Goal: Communication & Community: Answer question/provide support

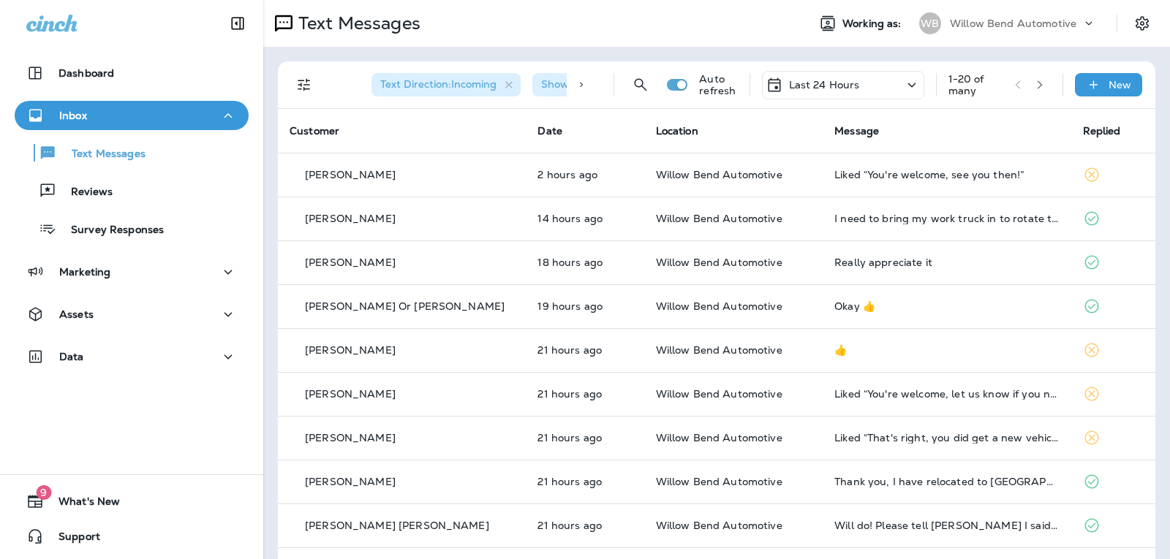
click at [792, 72] on div "Last 24 Hours" at bounding box center [843, 85] width 162 height 29
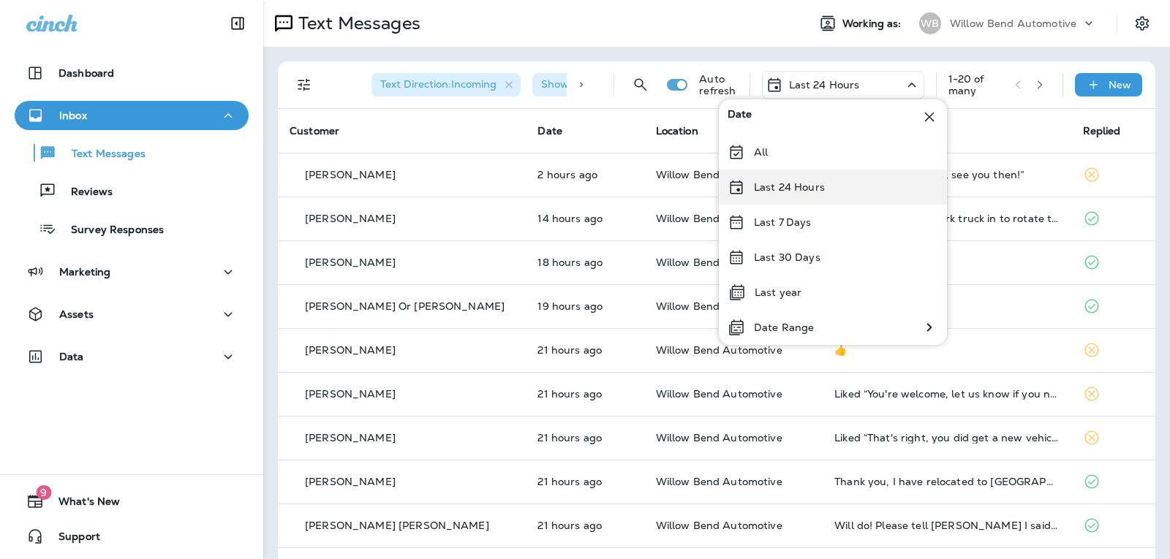
click at [816, 183] on p "Last 24 Hours" at bounding box center [789, 187] width 71 height 12
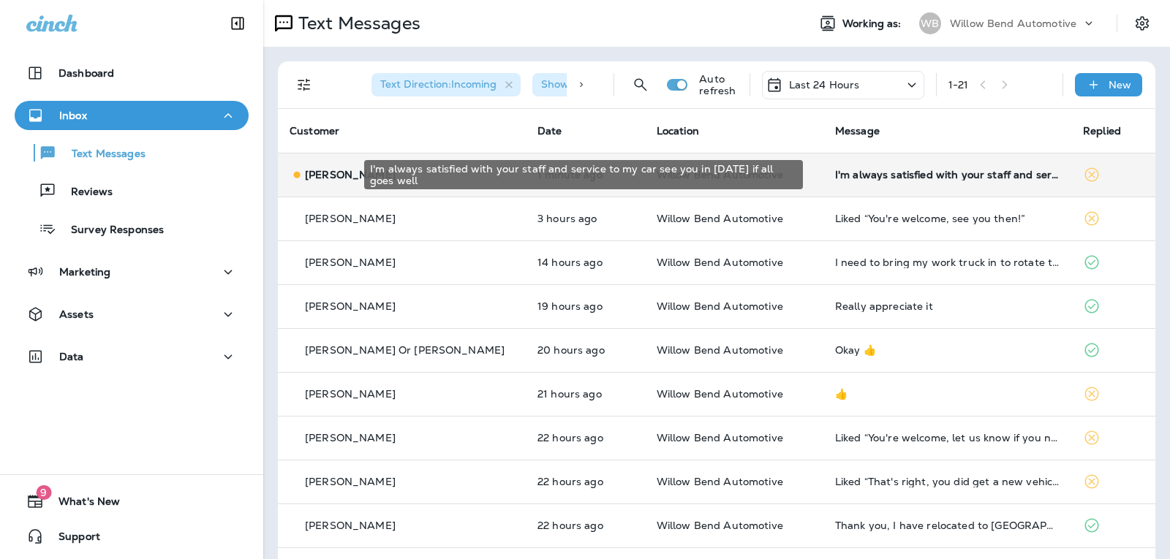
click at [876, 180] on div "I'm always satisfied with your staff and service to my car see you in [DATE] if…" at bounding box center [947, 175] width 224 height 12
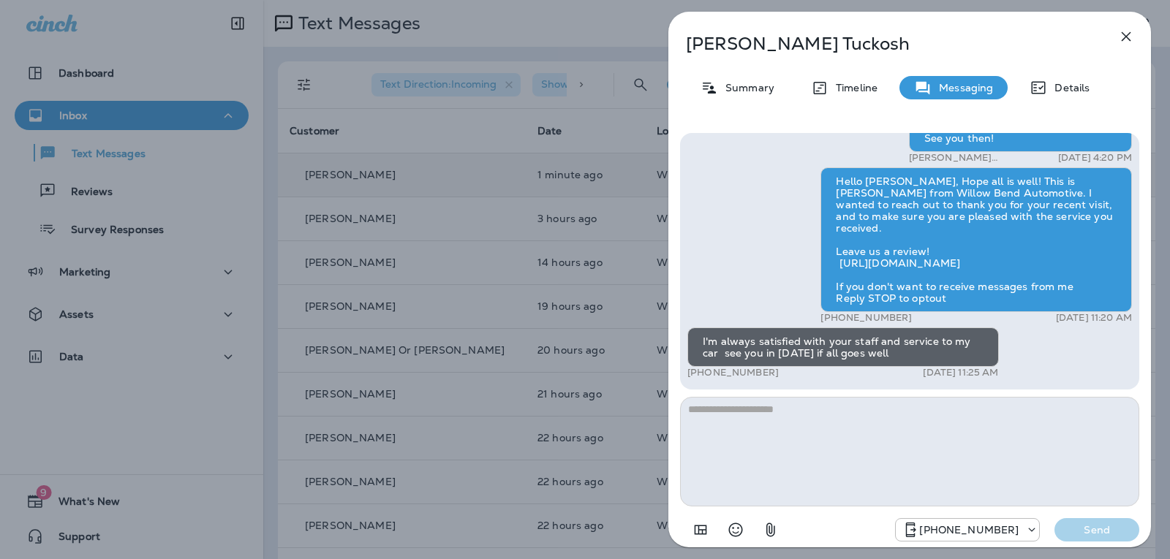
click at [790, 420] on textarea at bounding box center [909, 452] width 459 height 110
type textarea "*"
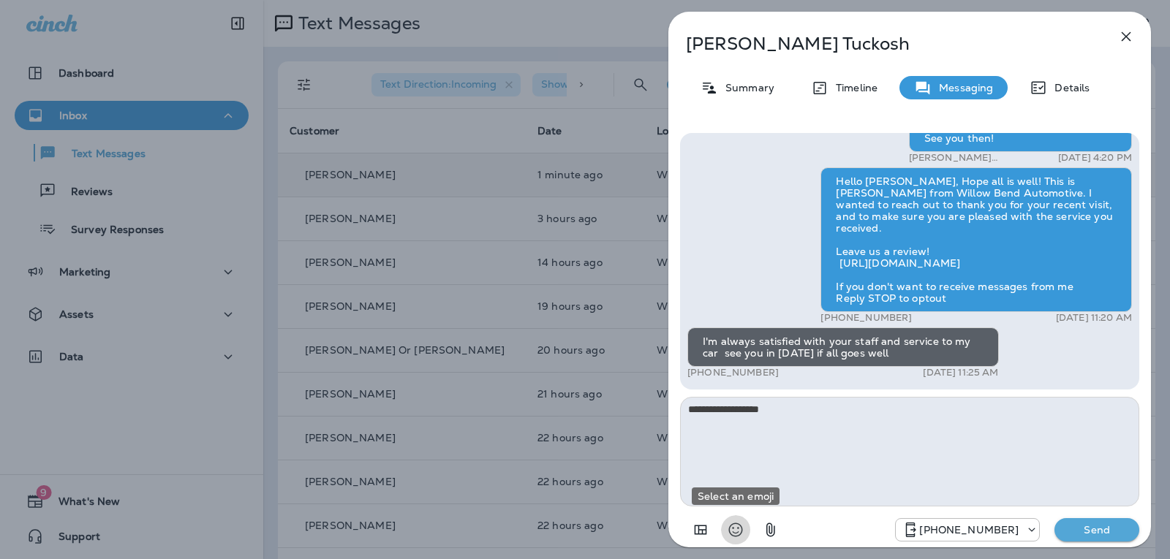
click at [732, 527] on icon "Select an emoji" at bounding box center [736, 530] width 18 height 18
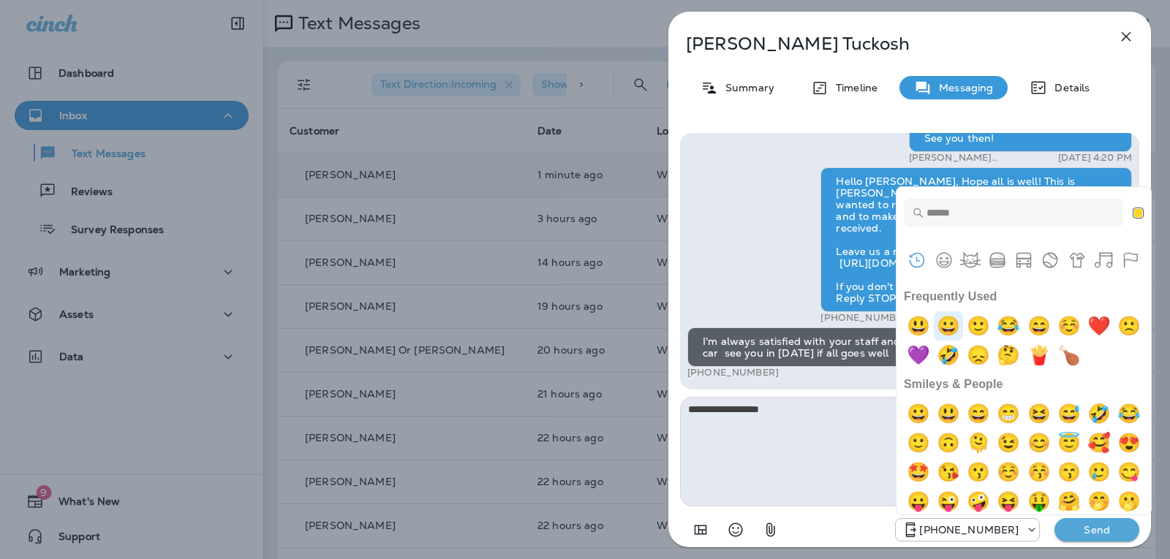
click at [961, 333] on img "grinning" at bounding box center [947, 325] width 29 height 29
type textarea "**********"
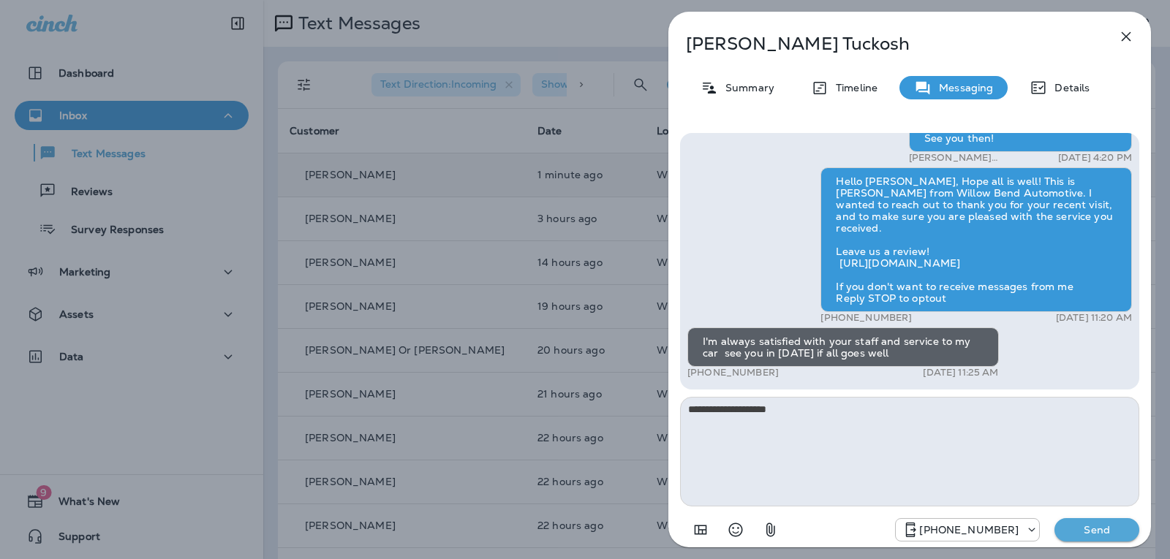
click at [1080, 526] on p "Send" at bounding box center [1096, 529] width 61 height 13
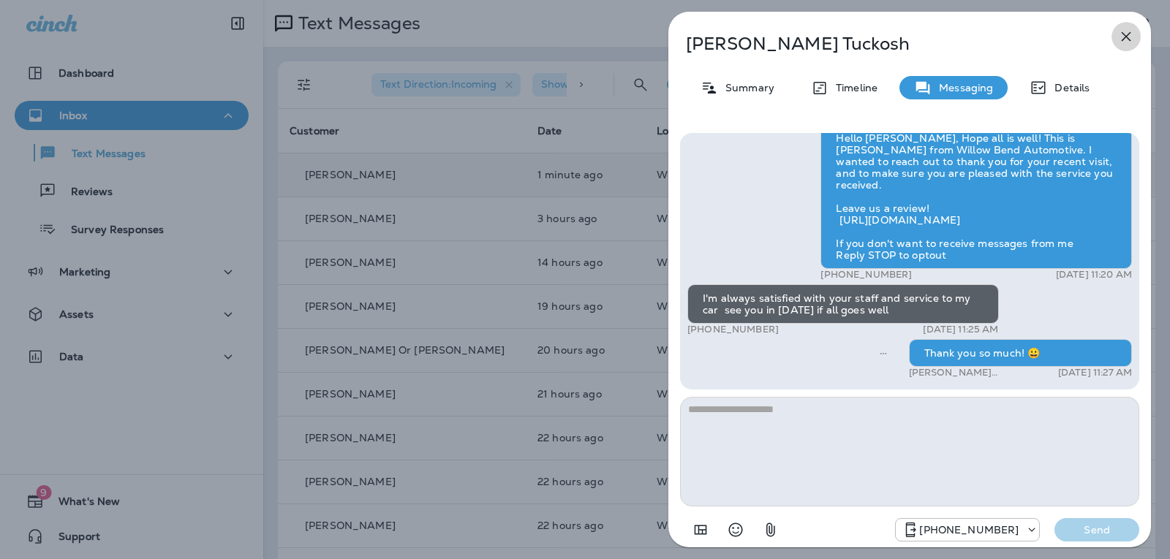
click at [1128, 37] on icon "button" at bounding box center [1126, 37] width 18 height 18
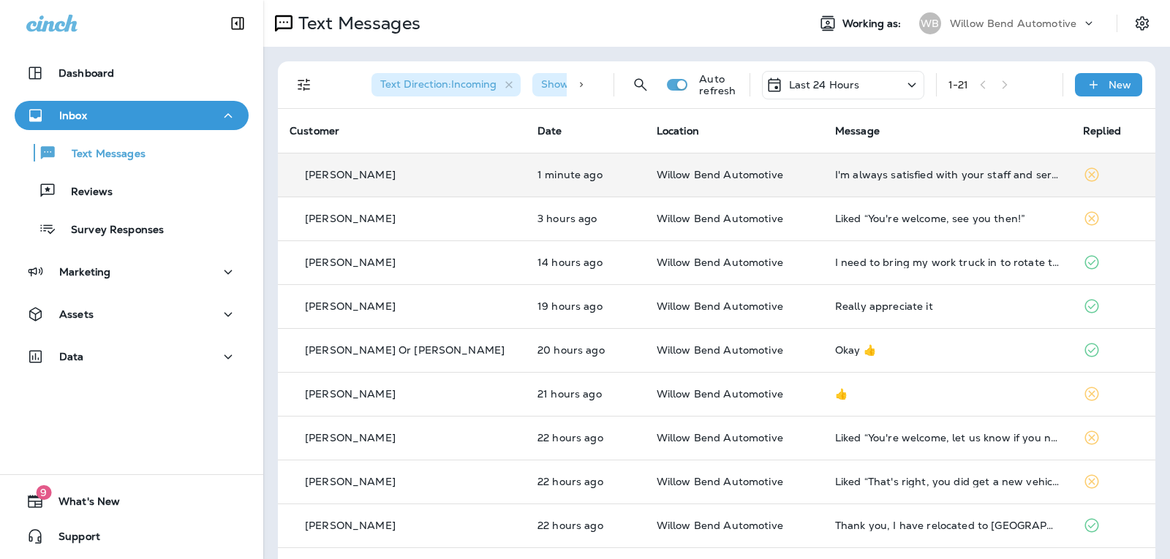
click at [851, 74] on div "Last 24 Hours" at bounding box center [843, 85] width 162 height 29
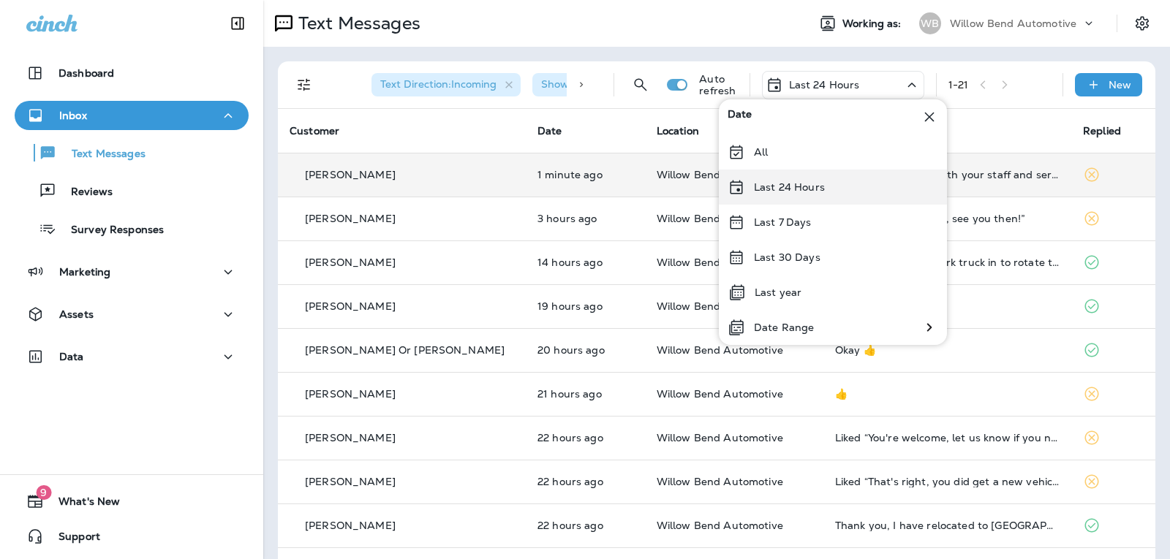
click at [838, 191] on div "Last 24 Hours" at bounding box center [833, 187] width 228 height 35
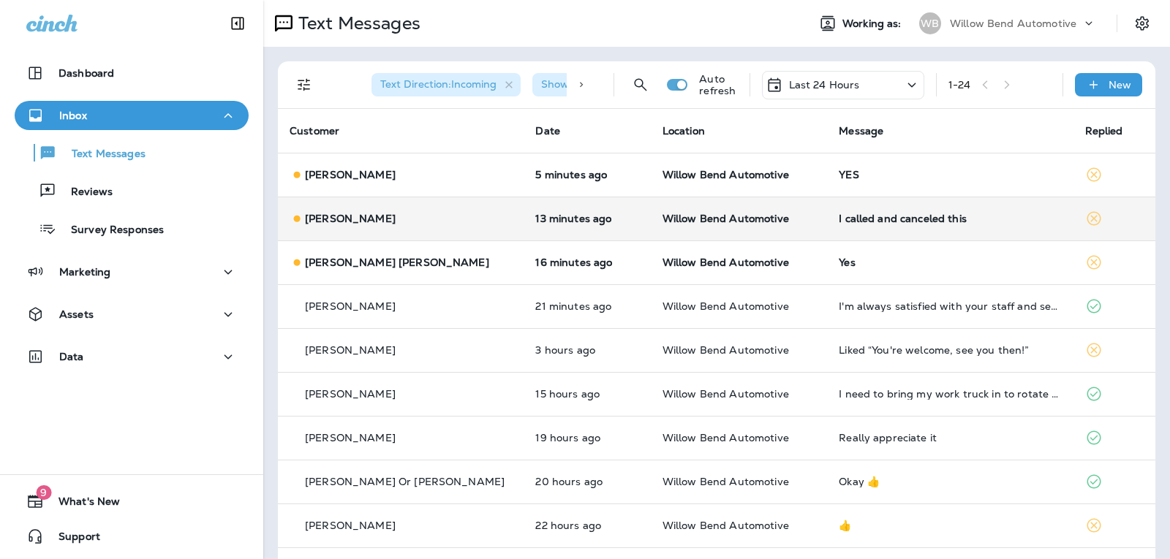
click at [895, 211] on td "I called and canceled this" at bounding box center [950, 219] width 246 height 44
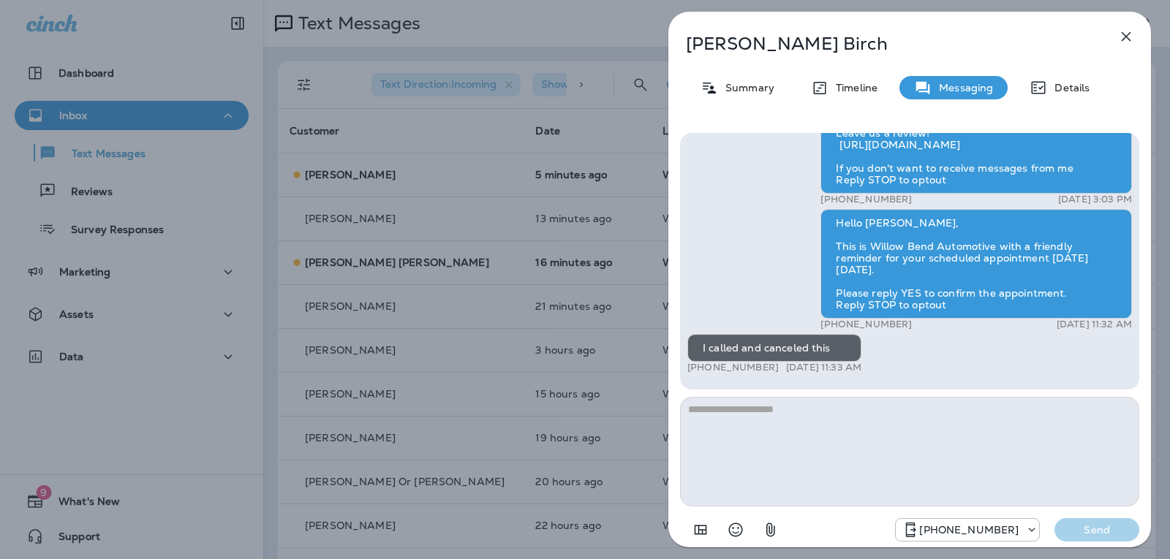
click at [738, 415] on textarea at bounding box center [909, 452] width 459 height 110
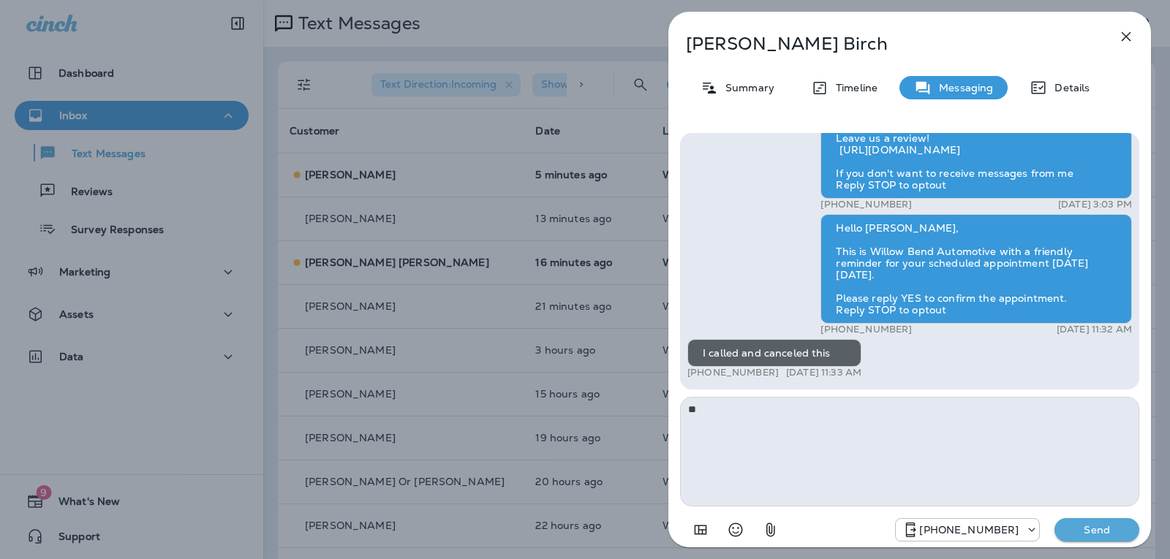
type textarea "*"
type textarea "**********"
click at [1094, 528] on p "Send" at bounding box center [1096, 529] width 61 height 13
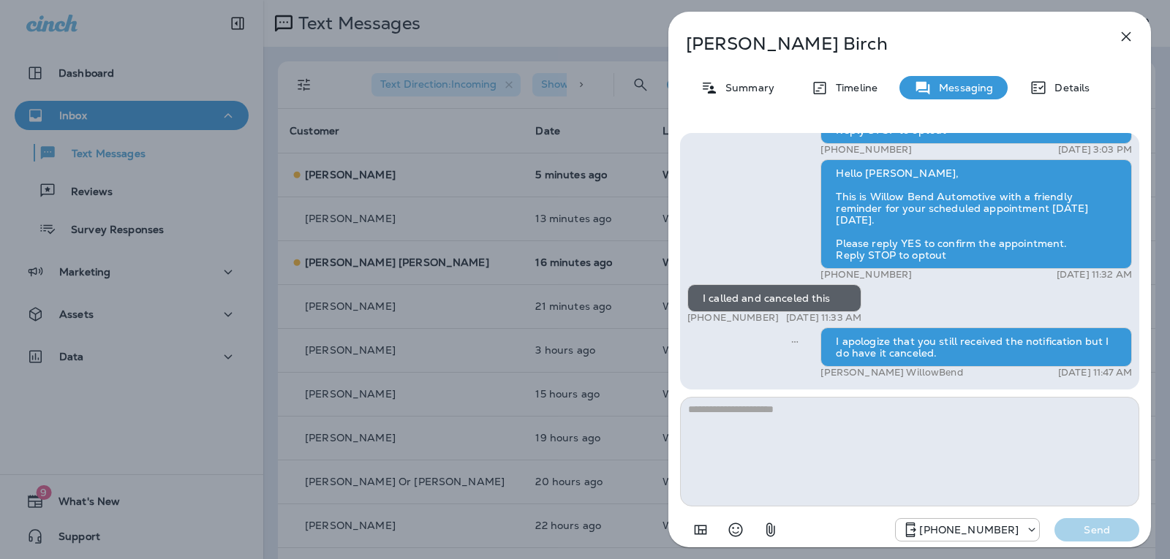
click at [1121, 36] on icon "button" at bounding box center [1126, 37] width 18 height 18
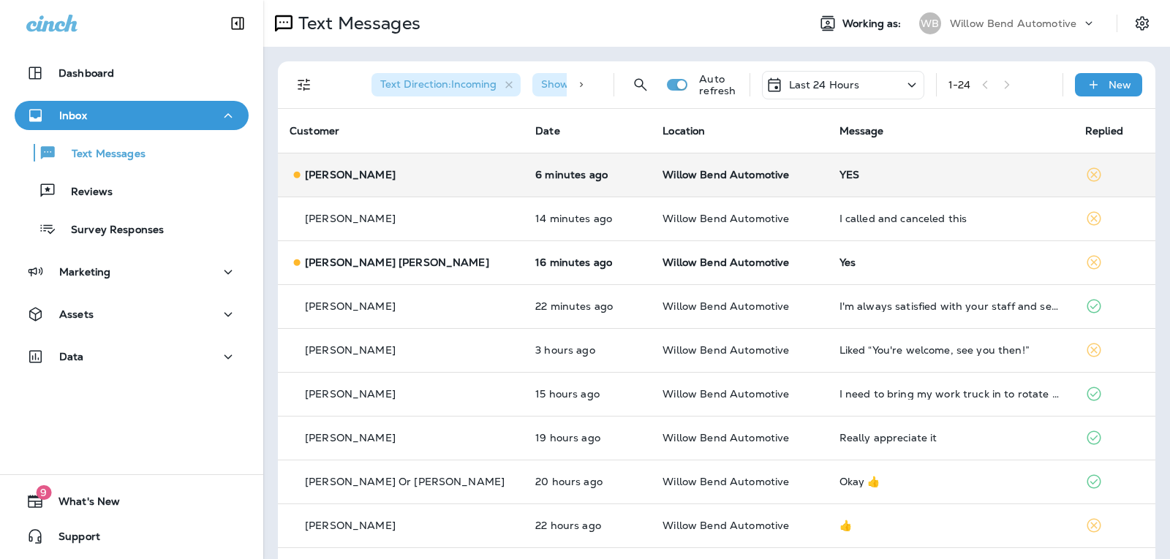
click at [944, 178] on div "YES" at bounding box center [950, 175] width 222 height 12
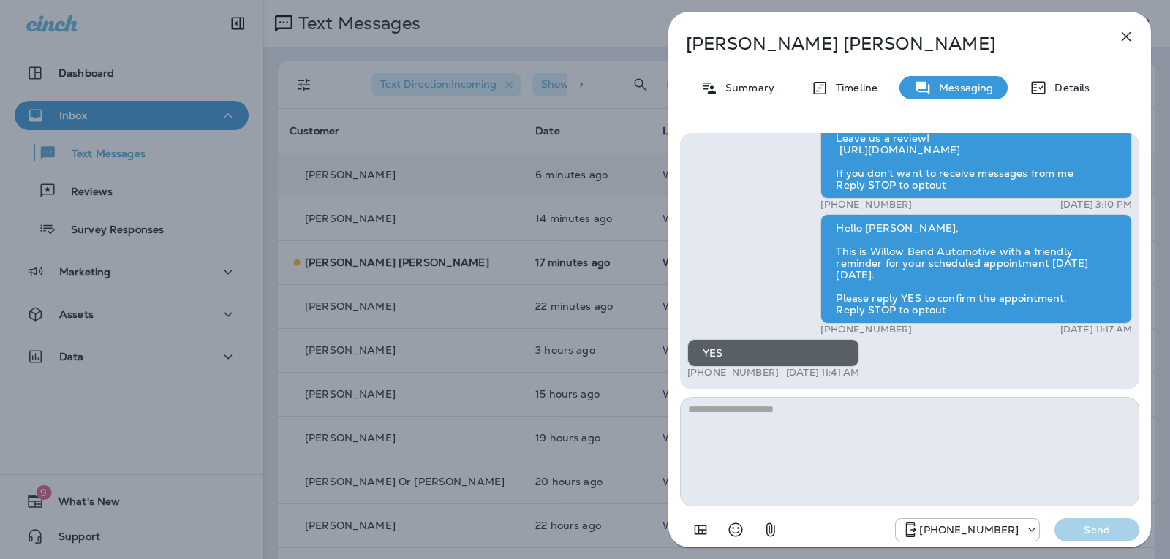
click at [808, 428] on textarea at bounding box center [909, 452] width 459 height 110
type textarea "**********"
click at [1081, 525] on button "Send" at bounding box center [1096, 529] width 85 height 23
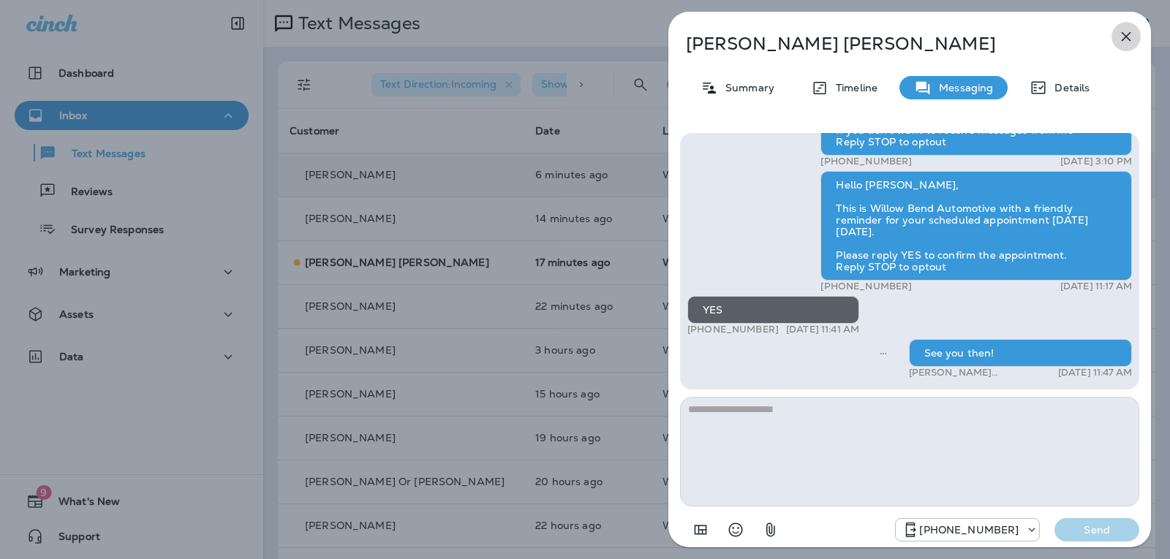
click at [1124, 37] on icon "button" at bounding box center [1126, 37] width 10 height 10
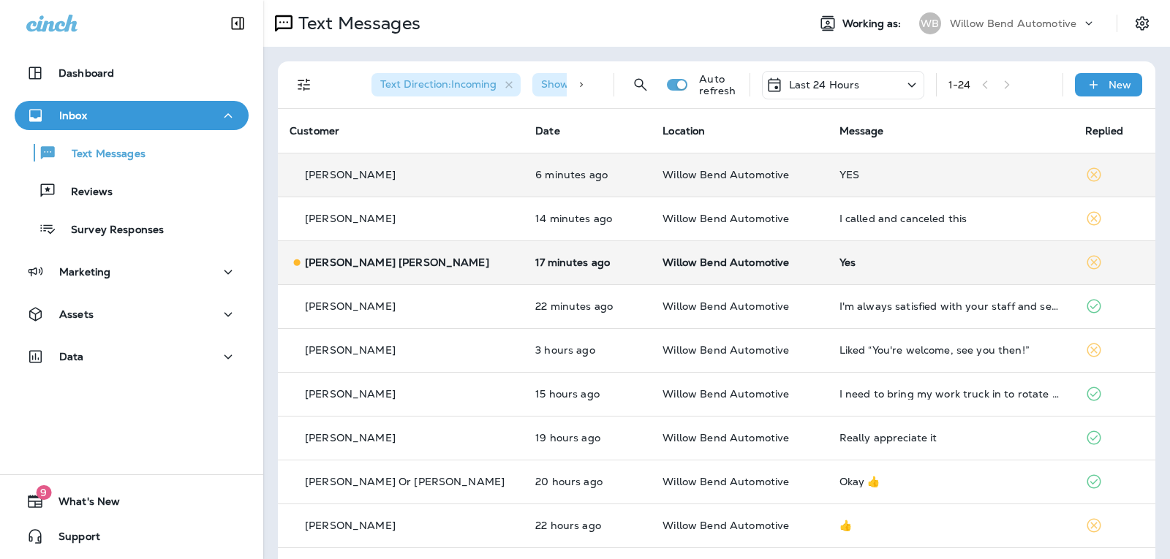
click at [897, 260] on div "Yes" at bounding box center [950, 263] width 222 height 12
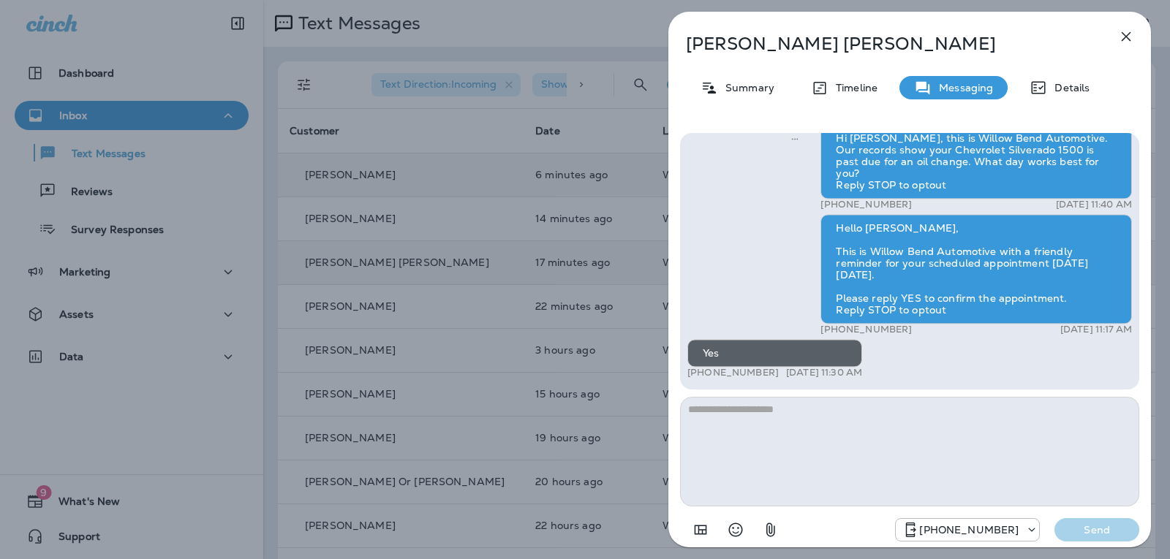
click at [778, 436] on textarea at bounding box center [909, 452] width 459 height 110
type textarea "**********"
click at [1114, 530] on p "Send" at bounding box center [1096, 529] width 61 height 13
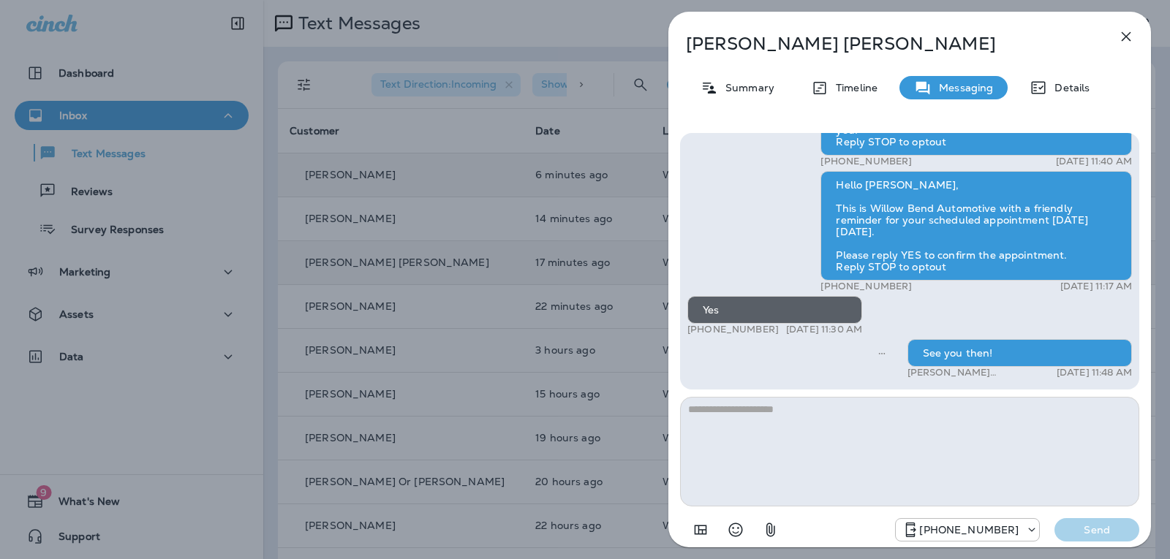
click at [1129, 25] on button "button" at bounding box center [1125, 36] width 29 height 29
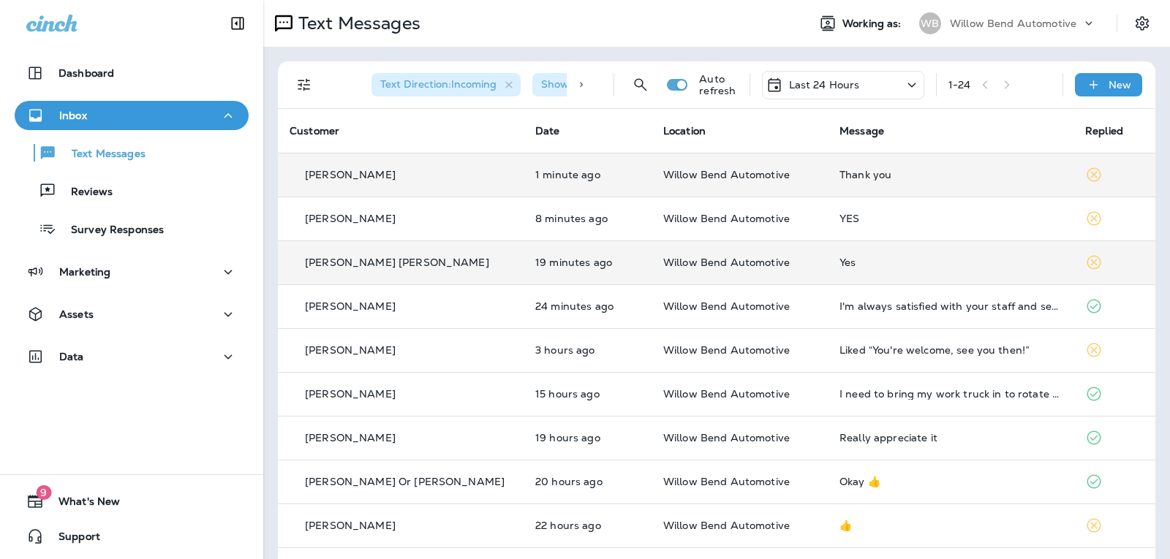
click at [871, 170] on div "Thank you" at bounding box center [950, 175] width 222 height 12
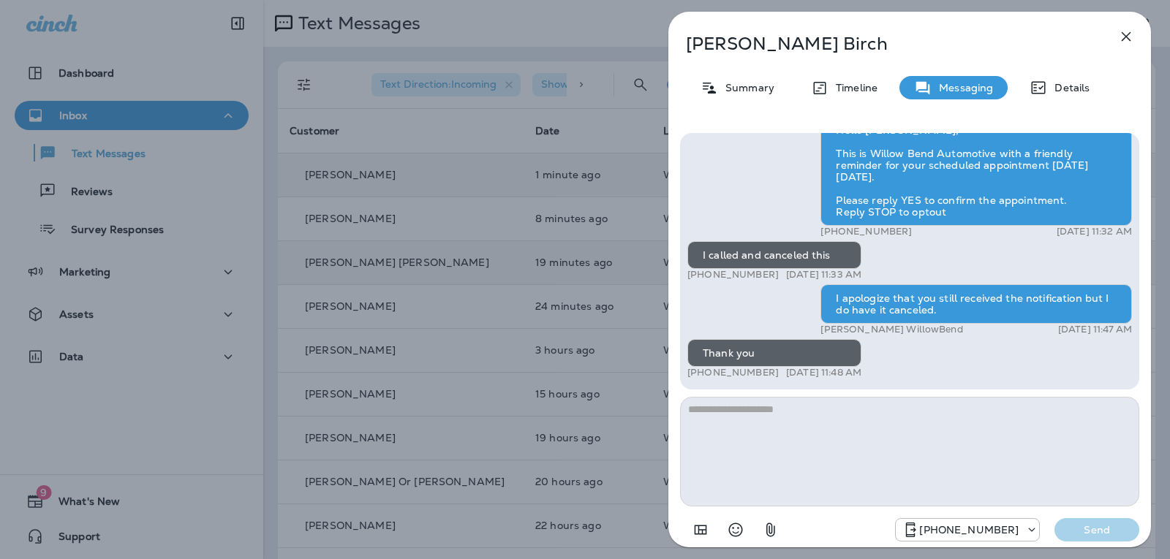
click at [784, 420] on textarea at bounding box center [909, 452] width 459 height 110
type textarea "**********"
click at [1080, 523] on button "Send" at bounding box center [1096, 529] width 85 height 23
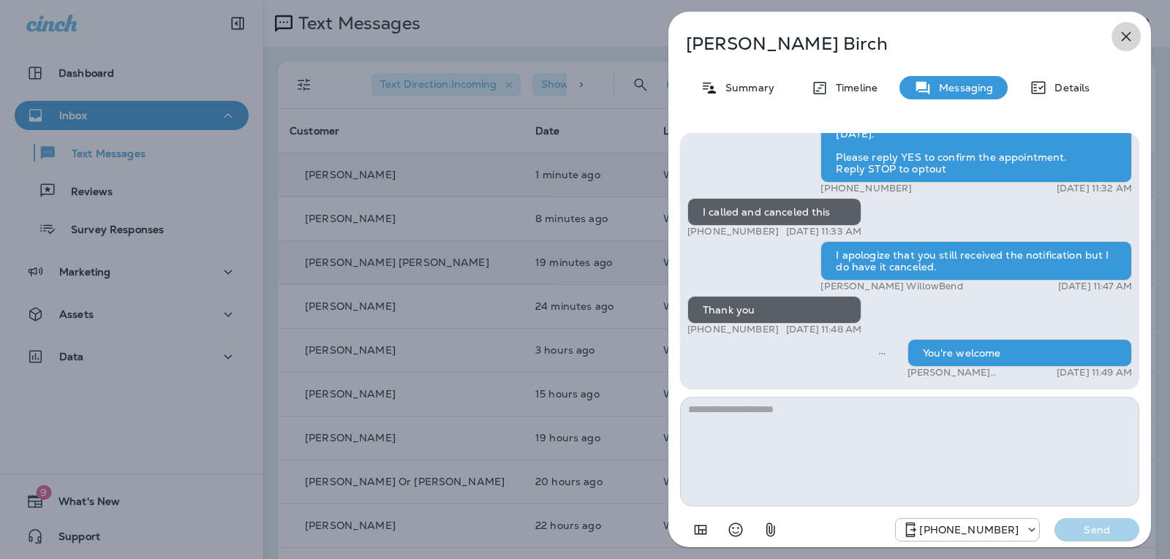
click at [1127, 35] on icon "button" at bounding box center [1126, 37] width 10 height 10
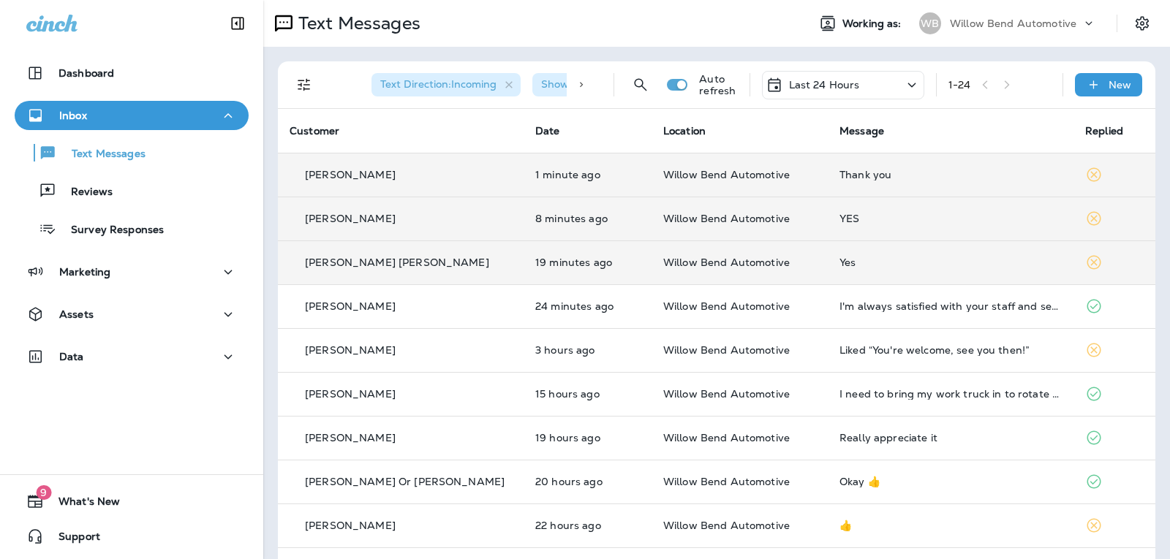
click at [881, 221] on div "YES" at bounding box center [950, 219] width 222 height 12
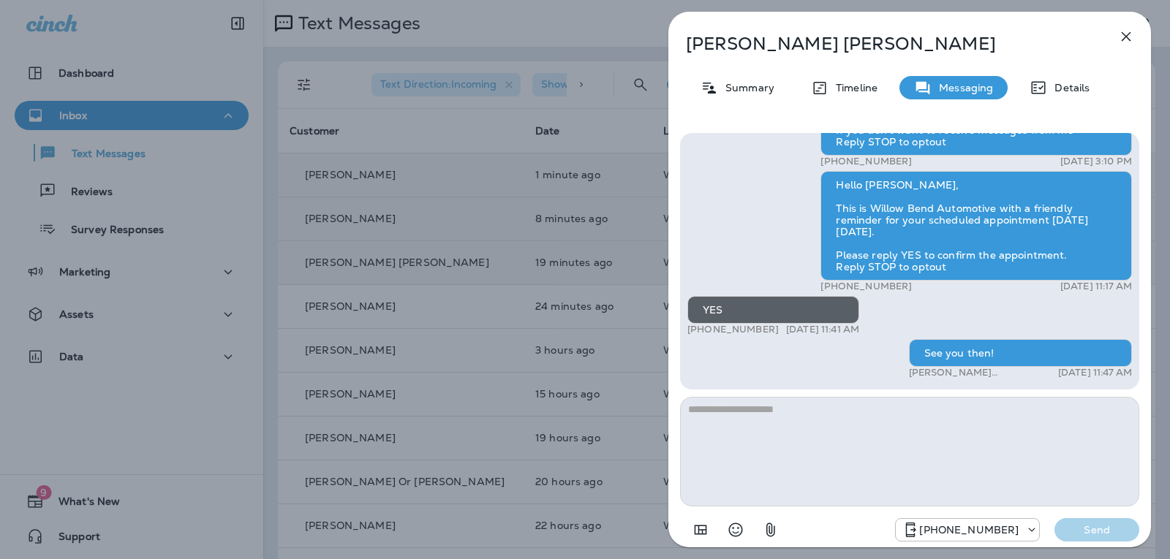
click at [1117, 36] on icon "button" at bounding box center [1126, 37] width 18 height 18
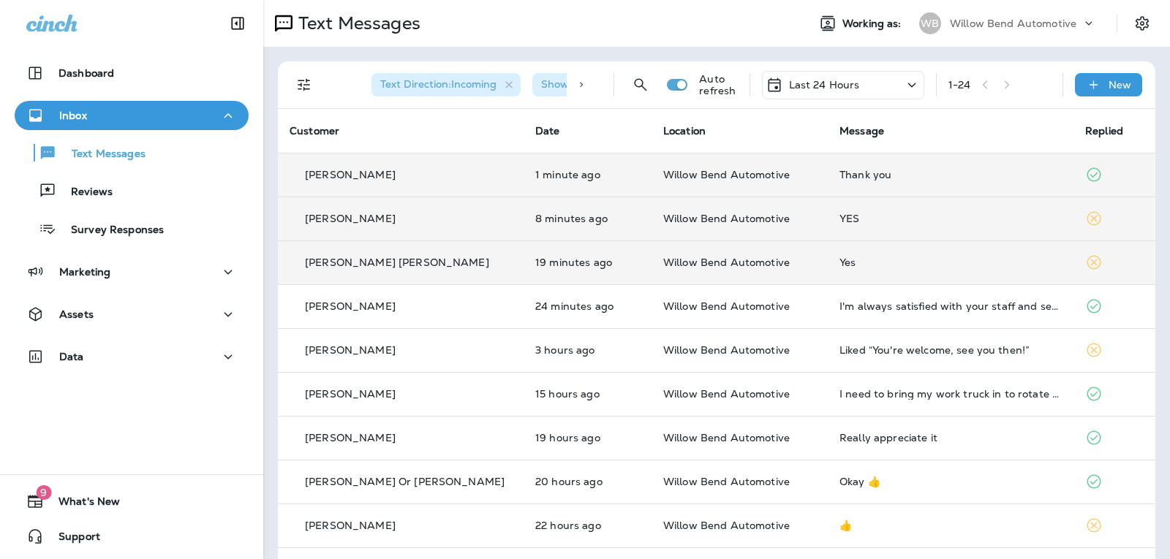
click at [865, 83] on div "Last 24 Hours" at bounding box center [843, 85] width 162 height 29
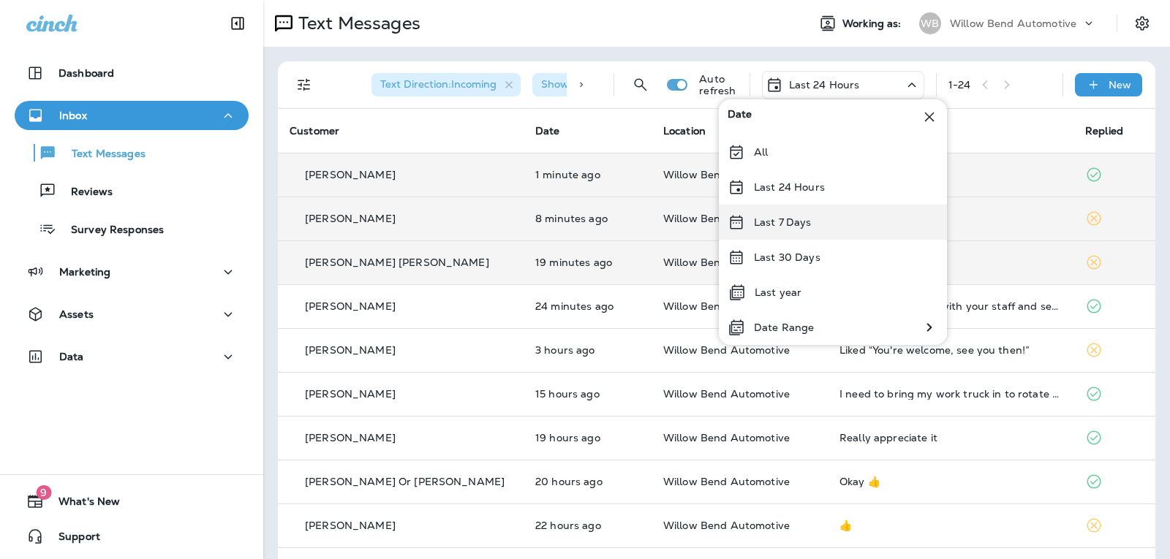
click at [830, 212] on div "Last 7 Days" at bounding box center [833, 222] width 228 height 35
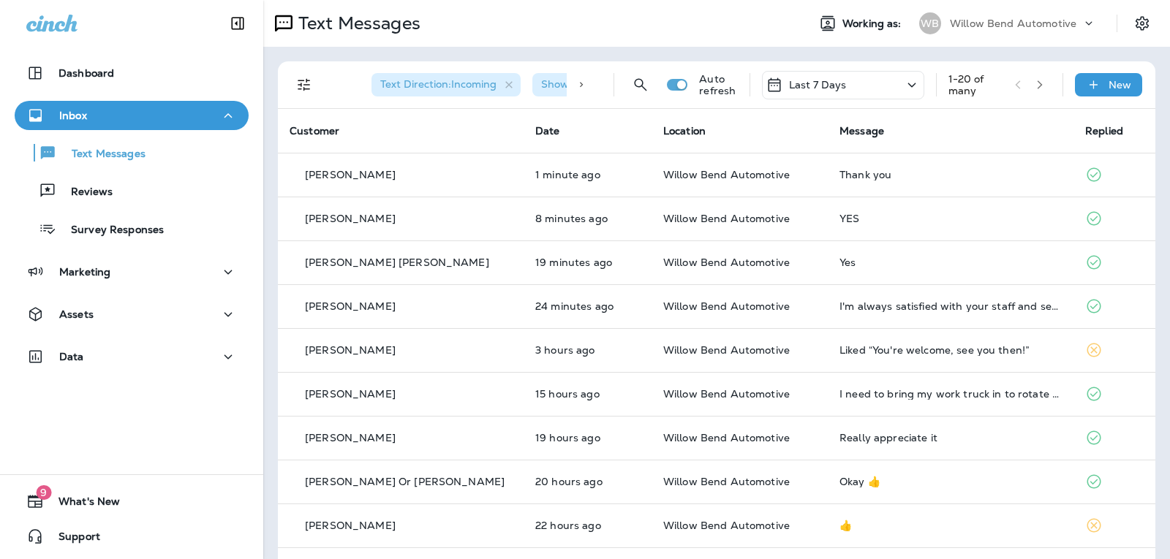
click at [857, 77] on div "Last 7 Days" at bounding box center [843, 85] width 162 height 29
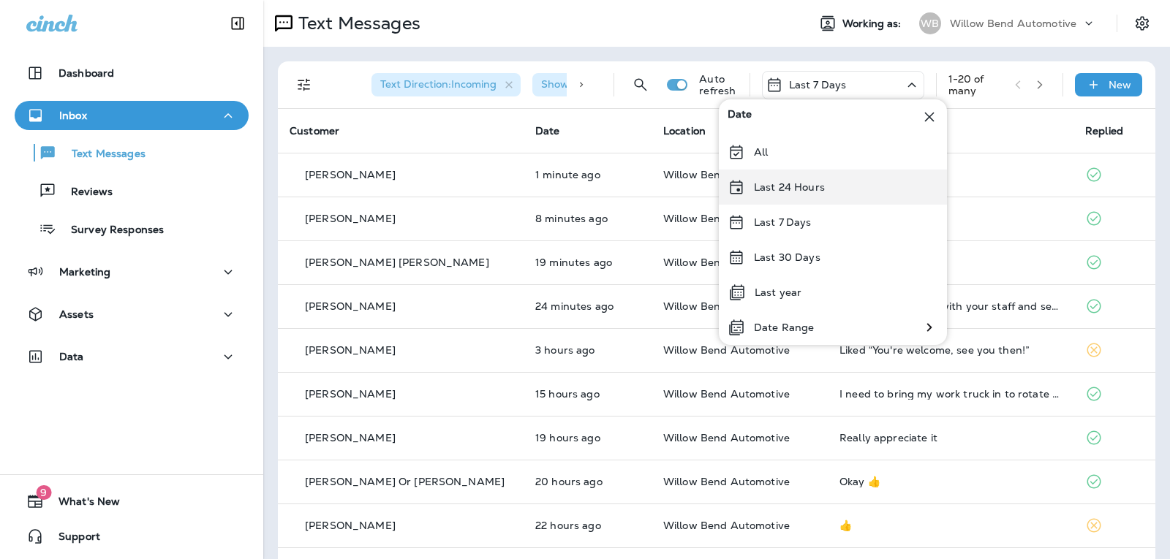
click at [825, 178] on div "Last 24 Hours" at bounding box center [833, 187] width 228 height 35
